Goal: Information Seeking & Learning: Learn about a topic

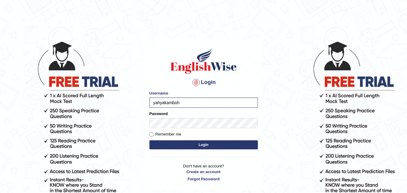
click at [195, 143] on button "Login" at bounding box center [203, 144] width 108 height 9
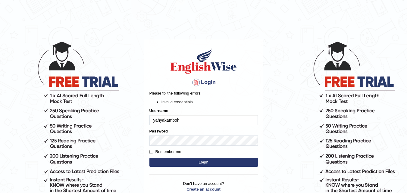
click at [199, 161] on button "Login" at bounding box center [203, 162] width 108 height 9
click at [194, 165] on button "Login" at bounding box center [203, 162] width 108 height 9
click at [194, 161] on button "Login" at bounding box center [203, 162] width 108 height 9
click at [193, 162] on button "Login" at bounding box center [203, 162] width 108 height 9
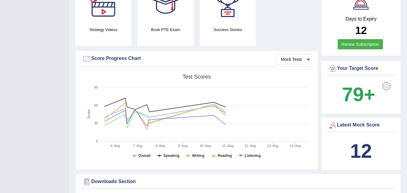
scroll to position [177, 0]
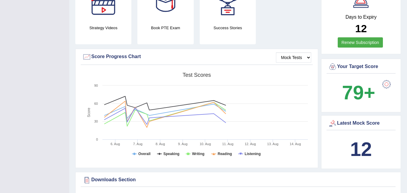
drag, startPoint x: 409, startPoint y: 30, endPoint x: 411, endPoint y: 60, distance: 29.9
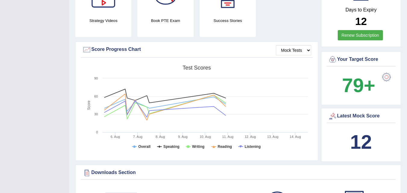
scroll to position [185, 0]
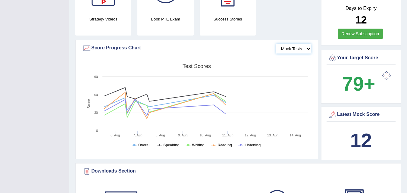
click at [304, 44] on select "Mock Tests" at bounding box center [293, 49] width 35 height 10
click at [276, 44] on select "Mock Tests" at bounding box center [293, 49] width 35 height 10
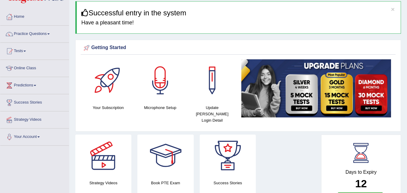
scroll to position [0, 0]
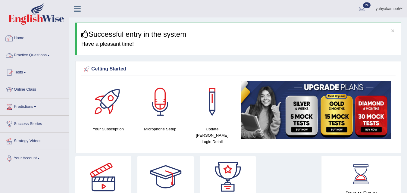
click at [49, 56] on link "Practice Questions" at bounding box center [34, 54] width 69 height 15
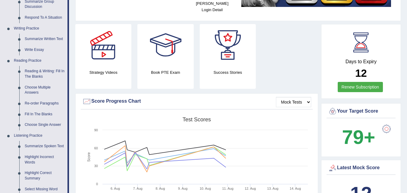
scroll to position [116, 0]
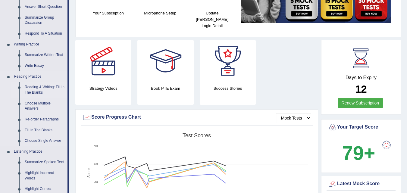
click at [38, 88] on link "Reading & Writing: Fill In The Blanks" at bounding box center [44, 90] width 45 height 16
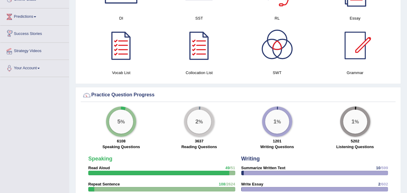
scroll to position [429, 0]
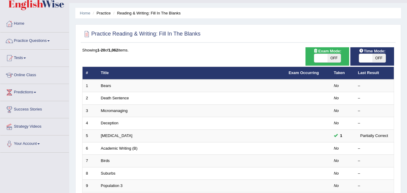
scroll to position [11, 0]
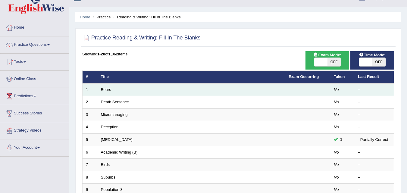
click at [205, 91] on td "Bears" at bounding box center [192, 89] width 188 height 13
click at [105, 90] on link "Bears" at bounding box center [106, 89] width 10 height 5
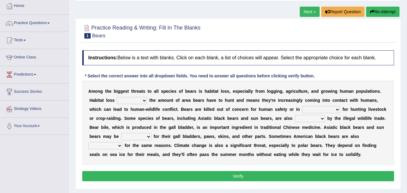
scroll to position [33, 0]
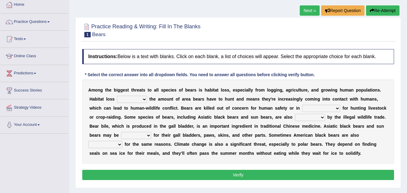
click at [143, 100] on select "increases reduces complies interacts" at bounding box center [132, 99] width 30 height 7
select select "reduces"
click at [117, 96] on select "increases reduces complies interacts" at bounding box center [132, 99] width 30 height 7
click at [338, 108] on select "coalition retaliation appreciation disinformation" at bounding box center [321, 108] width 38 height 7
select select "coalition"
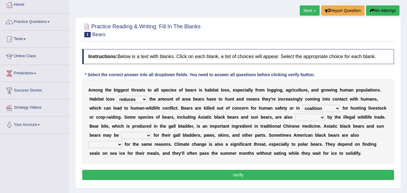
click at [302, 105] on select "coalition retaliation appreciation disinformation" at bounding box center [321, 108] width 38 height 7
click at [322, 117] on select "protected prohibited fattened threatened" at bounding box center [310, 117] width 30 height 7
select select "threatened"
click at [295, 114] on select "protected prohibited fattened threatened" at bounding box center [310, 117] width 30 height 7
click at [148, 135] on select "poached squelched coached blenched" at bounding box center [136, 135] width 30 height 7
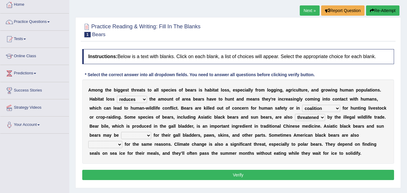
select select "squelched"
click at [121, 132] on select "poached squelched coached blenched" at bounding box center [136, 135] width 30 height 7
click at [119, 146] on select "begot foreseen encountered targeted" at bounding box center [105, 144] width 34 height 7
select select "targeted"
click at [88, 141] on select "begot foreseen encountered targeted" at bounding box center [105, 144] width 34 height 7
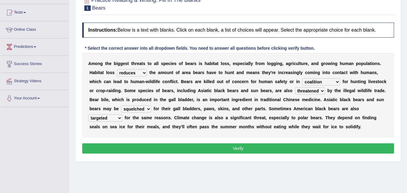
scroll to position [61, 0]
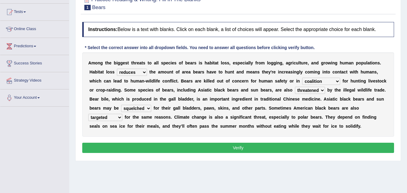
click at [239, 148] on button "Verify" at bounding box center [238, 148] width 312 height 10
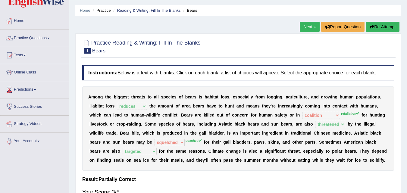
scroll to position [16, 0]
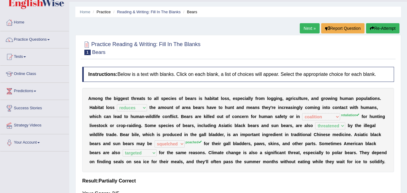
click at [308, 30] on link "Next »" at bounding box center [310, 28] width 20 height 10
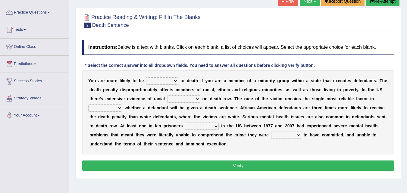
scroll to position [43, 0]
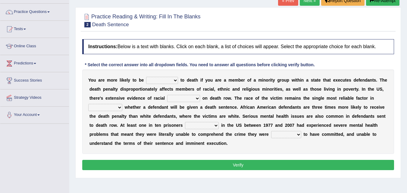
click at [174, 81] on select "penalized blamed complained sentenced" at bounding box center [162, 80] width 32 height 7
select select "sentenced"
click at [146, 77] on select "penalized blamed complained sentenced" at bounding box center [162, 80] width 32 height 7
click at [197, 99] on select "bias equality appearance background" at bounding box center [183, 98] width 33 height 7
select select "bias"
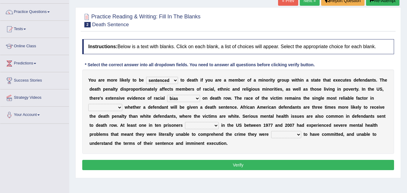
click at [167, 95] on select "bias equality appearance background" at bounding box center [183, 98] width 33 height 7
click at [120, 107] on select "determining adjoining undermining examining" at bounding box center [105, 107] width 34 height 7
select select "undermining"
click at [88, 104] on select "determining adjoining undermining examining" at bounding box center [105, 107] width 34 height 7
click at [216, 125] on select "electrocuted persecuted executed captured" at bounding box center [202, 125] width 34 height 7
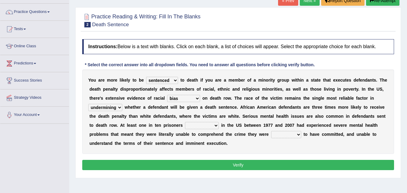
select select "executed"
click at [185, 122] on select "electrocuted persecuted executed captured" at bounding box center [202, 125] width 34 height 7
click at [298, 136] on select "alleged acclaimed persuaded claimed" at bounding box center [286, 134] width 30 height 7
select select "alleged"
click at [271, 131] on select "alleged acclaimed persuaded claimed" at bounding box center [286, 134] width 30 height 7
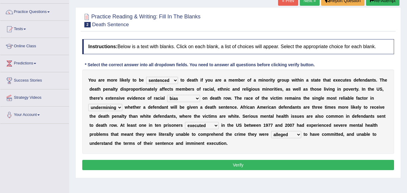
click at [258, 166] on button "Verify" at bounding box center [238, 165] width 312 height 10
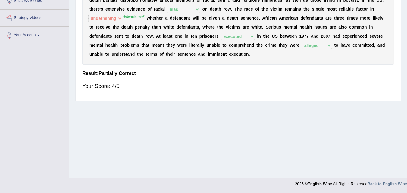
scroll to position [0, 0]
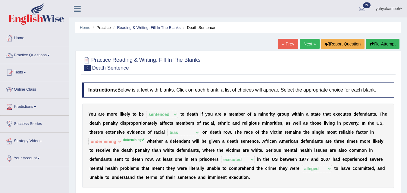
click at [305, 43] on link "Next »" at bounding box center [310, 44] width 20 height 10
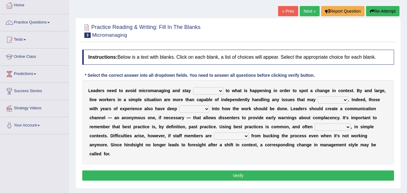
scroll to position [37, 0]
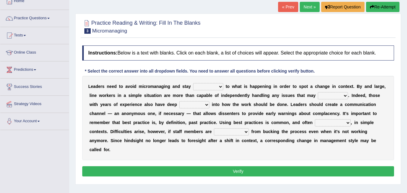
click at [220, 89] on select "complied connected precise concise" at bounding box center [208, 86] width 30 height 7
select select "connected"
click at [193, 83] on select "complied connected precise concise" at bounding box center [208, 86] width 30 height 7
click at [345, 96] on select "apprise rise encounter arise" at bounding box center [333, 95] width 30 height 7
select select "arise"
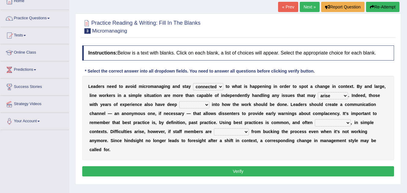
click at [318, 92] on select "apprise rise encounter arise" at bounding box center [333, 95] width 30 height 7
click at [207, 105] on select "incursion insight indignity indication" at bounding box center [194, 104] width 30 height 7
select select "insight"
click at [179, 101] on select "incursion insight indignity indication" at bounding box center [194, 104] width 30 height 7
click at [347, 123] on select "inappropriate apprehensive appropriate forbidden" at bounding box center [333, 122] width 36 height 7
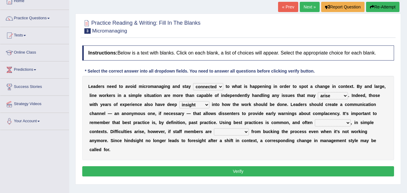
select select "appropriate"
click at [315, 119] on select "inappropriate apprehensive appropriate forbidden" at bounding box center [333, 122] width 36 height 7
click at [246, 133] on select "disarranged disinclined discouraged disintegrated" at bounding box center [231, 131] width 35 height 7
select select "discouraged"
click at [214, 128] on select "disarranged disinclined discouraged disintegrated" at bounding box center [231, 131] width 35 height 7
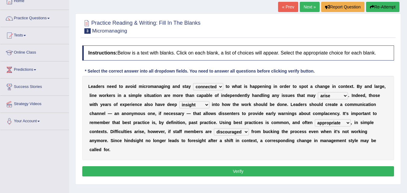
click at [246, 170] on button "Verify" at bounding box center [238, 171] width 312 height 10
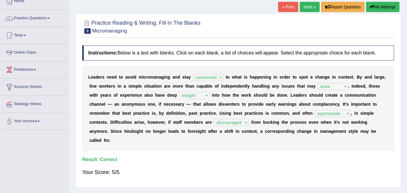
scroll to position [0, 0]
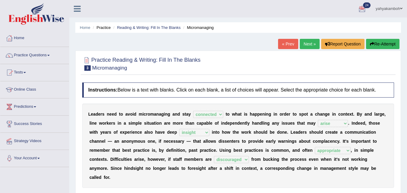
click at [397, 8] on link "yahyakamboh" at bounding box center [389, 8] width 36 height 16
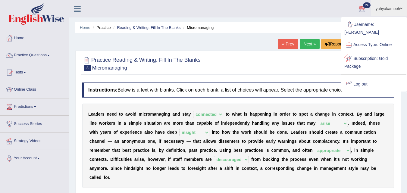
click at [363, 77] on link "Log out" at bounding box center [373, 84] width 65 height 14
